Goal: Task Accomplishment & Management: Manage account settings

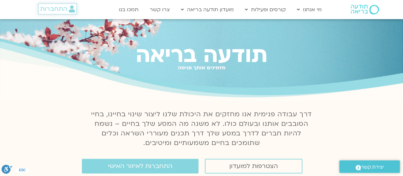
click at [58, 11] on span "התחברות" at bounding box center [53, 8] width 27 height 7
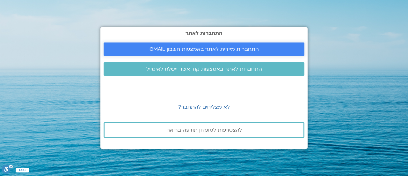
click at [176, 48] on span "התחברות מיידית לאתר באמצעות חשבון GMAIL" at bounding box center [203, 49] width 109 height 6
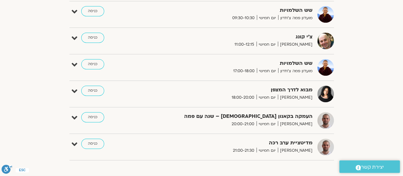
scroll to position [190, 0]
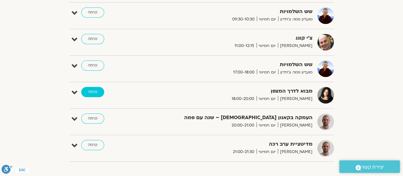
click at [92, 90] on link "כניסה" at bounding box center [92, 92] width 23 height 10
